Goal: Information Seeking & Learning: Learn about a topic

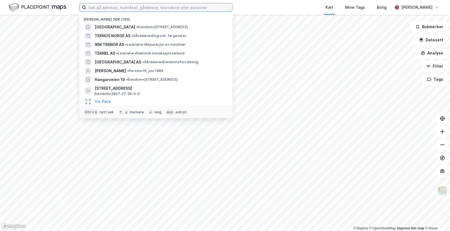
click at [160, 7] on input at bounding box center [159, 7] width 146 height 8
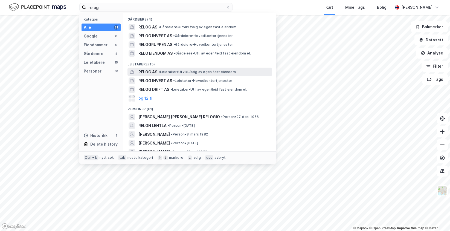
click at [193, 70] on span "• Leietaker • [GEOGRAPHIC_DATA]/salg av egen fast eiendom" at bounding box center [196, 72] width 77 height 4
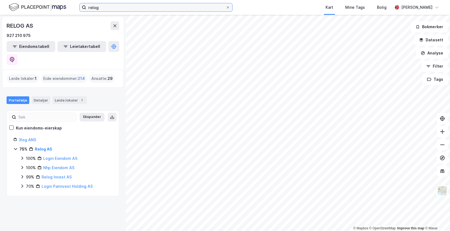
click at [112, 7] on input "relog" at bounding box center [155, 7] width 139 height 8
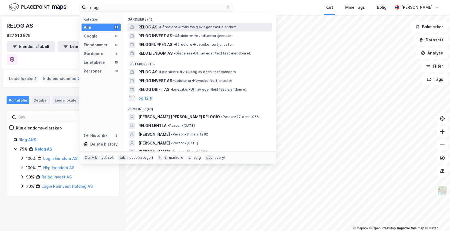
click at [166, 27] on span "• Gårdeiere • [GEOGRAPHIC_DATA]/salg av egen fast eiendom" at bounding box center [197, 27] width 78 height 4
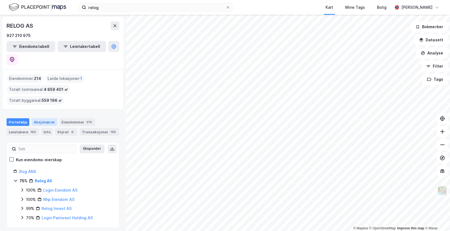
click at [50, 118] on div "Aksjonærer" at bounding box center [44, 122] width 26 height 8
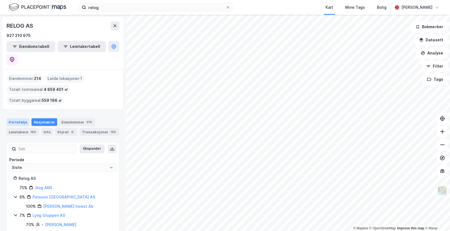
click at [22, 118] on div "Portefølje" at bounding box center [18, 122] width 23 height 8
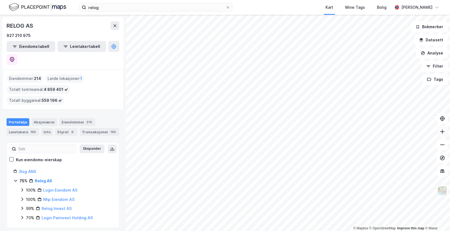
click at [441, 135] on button at bounding box center [442, 131] width 11 height 11
click at [443, 143] on icon at bounding box center [441, 144] width 5 height 5
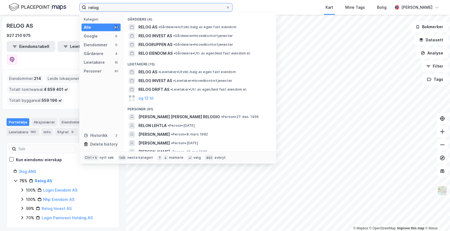
drag, startPoint x: 107, startPoint y: 6, endPoint x: 73, endPoint y: 1, distance: 34.6
click at [73, 1] on div "relog Kategori Alle 82 Google 0 Eiendommer 0 Gårdeiere 4 Leietakere 15 Personer…" at bounding box center [225, 7] width 450 height 15
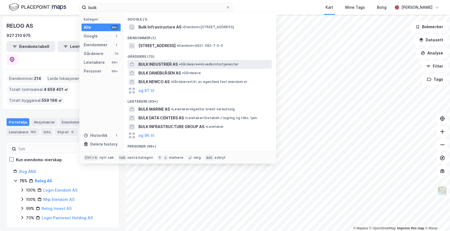
click at [161, 68] on div "BULK INDUSTRIER AS • Gårdeiere • Hovedkontortjenester" at bounding box center [199, 64] width 144 height 9
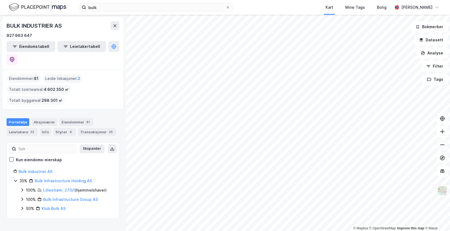
click at [442, 145] on icon at bounding box center [441, 144] width 5 height 5
click at [439, 131] on button at bounding box center [442, 131] width 11 height 11
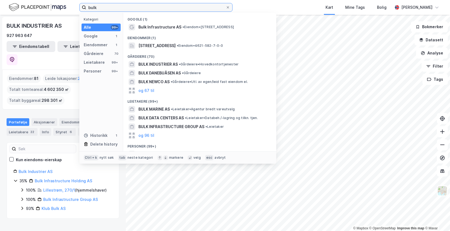
drag, startPoint x: 93, startPoint y: 7, endPoint x: 77, endPoint y: 5, distance: 16.6
click at [77, 5] on div "bulk Kategori Alle 99+ Google 1 Eiendommer 1 Gårdeiere 70 Leietakere 99+ Person…" at bounding box center [225, 7] width 450 height 15
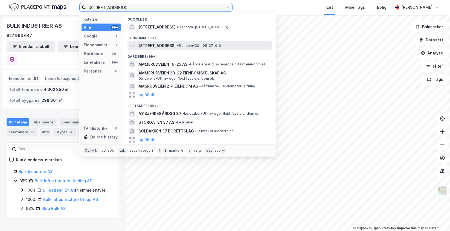
type input "[STREET_ADDRESS]"
click at [172, 45] on span "[STREET_ADDRESS]" at bounding box center [156, 45] width 37 height 7
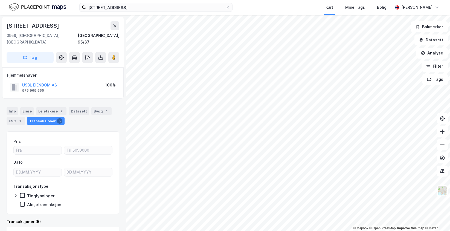
click at [245, 13] on div "[STREET_ADDRESS] Kart Mine Tags [PERSON_NAME] [PERSON_NAME] © Mapbox © OpenStre…" at bounding box center [225, 115] width 450 height 231
click at [114, 55] on image at bounding box center [113, 57] width 3 height 5
click at [288, 4] on div "Kart Mine Tags Bolig" at bounding box center [326, 7] width 134 height 15
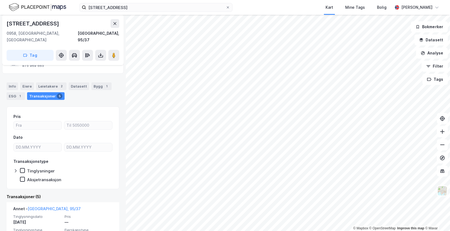
scroll to position [21, 0]
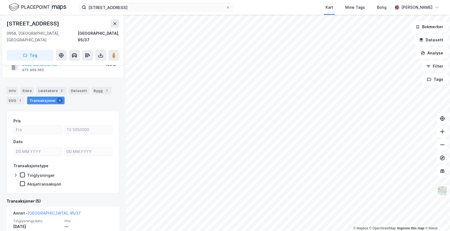
click at [74, 152] on div "Pris Dato Transaksjonstype Tinglysninger Aksjetransaksjon" at bounding box center [62, 152] width 99 height 69
click at [441, 146] on icon at bounding box center [441, 144] width 5 height 5
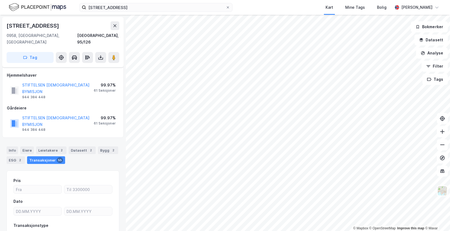
scroll to position [21, 0]
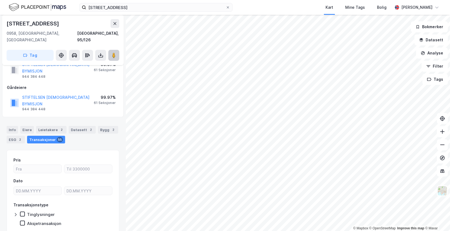
click at [112, 53] on icon at bounding box center [113, 55] width 5 height 5
click at [303, 5] on div "Kart Mine Tags Bolig" at bounding box center [326, 7] width 134 height 15
